Goal: Task Accomplishment & Management: Manage account settings

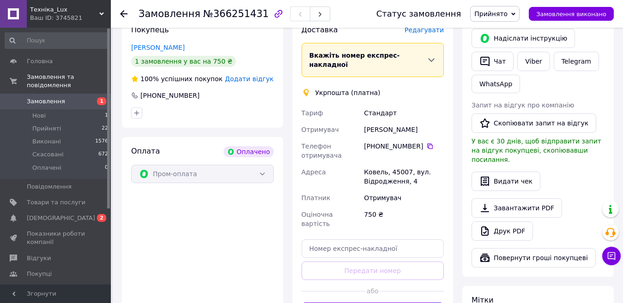
scroll to position [240, 0]
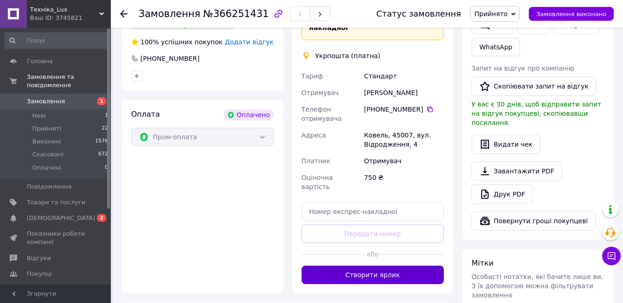
click at [329, 266] on button "Створити ярлик" at bounding box center [372, 275] width 143 height 18
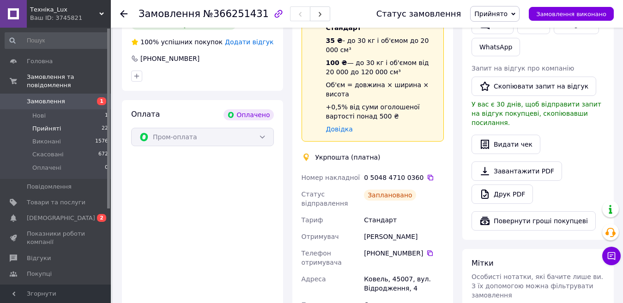
click at [61, 122] on li "Прийняті 22" at bounding box center [57, 128] width 114 height 13
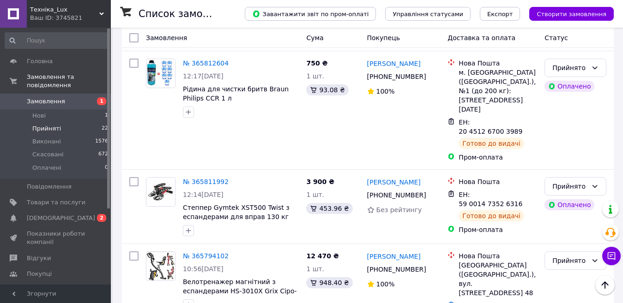
scroll to position [1634, 0]
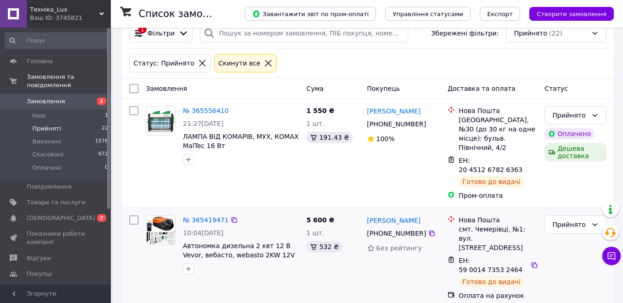
scroll to position [24, 0]
